Goal: Transaction & Acquisition: Subscribe to service/newsletter

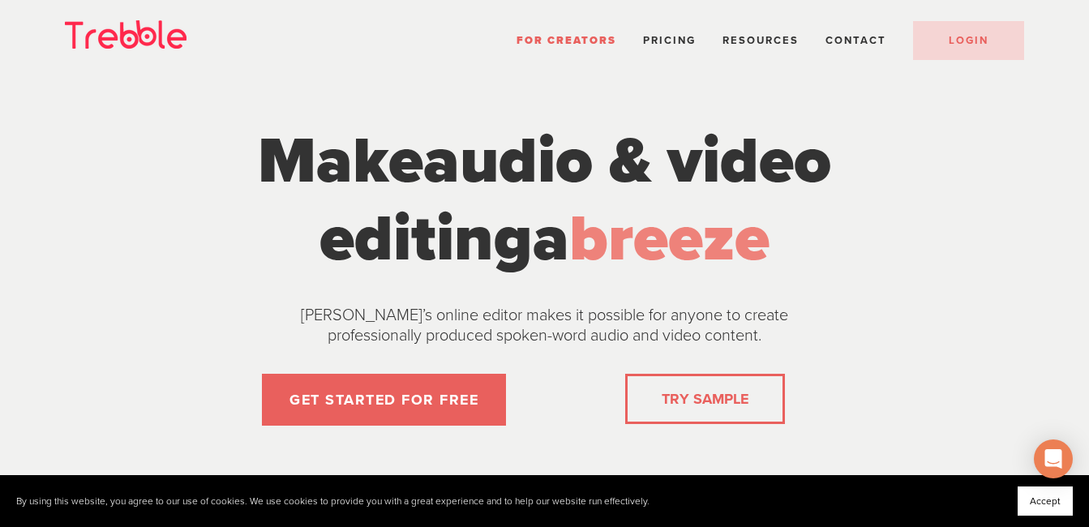
scroll to position [81, 0]
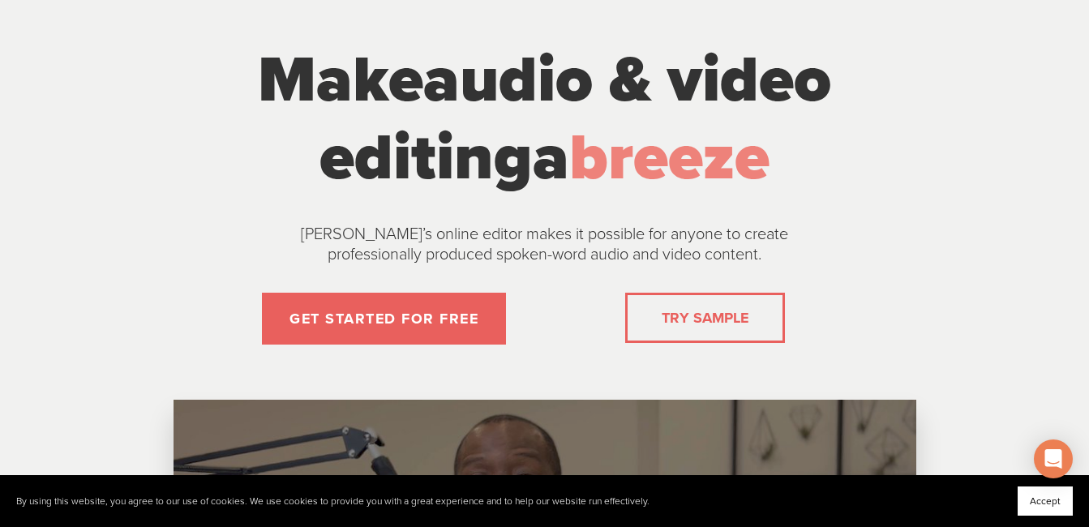
click at [741, 338] on div "TRY SAMPLE" at bounding box center [705, 318] width 160 height 50
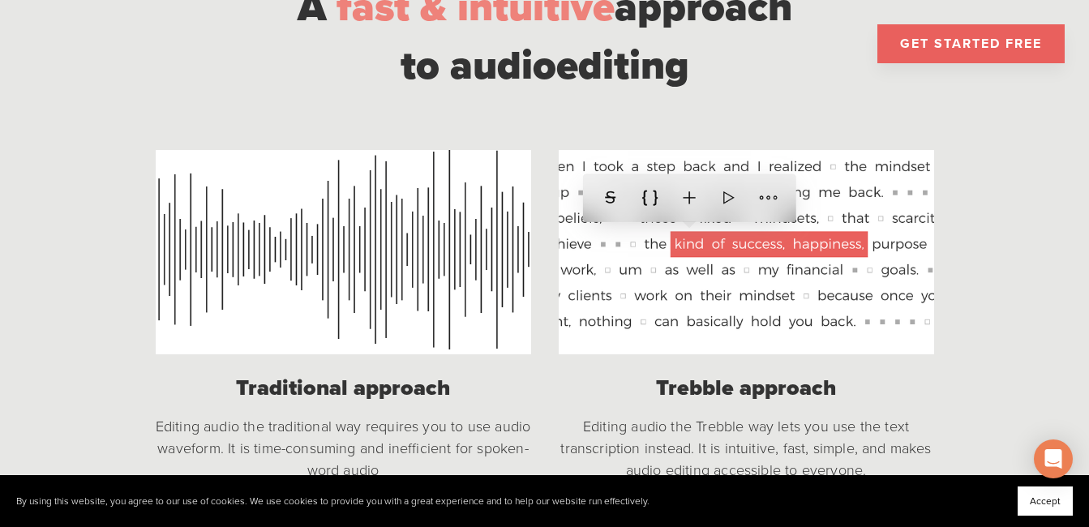
scroll to position [1379, 0]
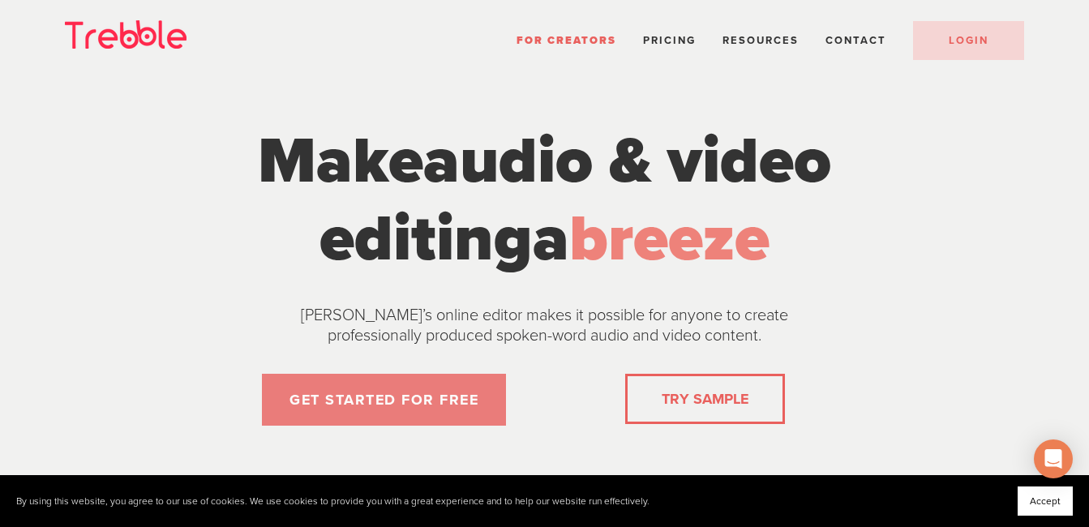
click at [474, 399] on link "GET STARTED FOR FREE" at bounding box center [384, 400] width 244 height 52
